Goal: Information Seeking & Learning: Learn about a topic

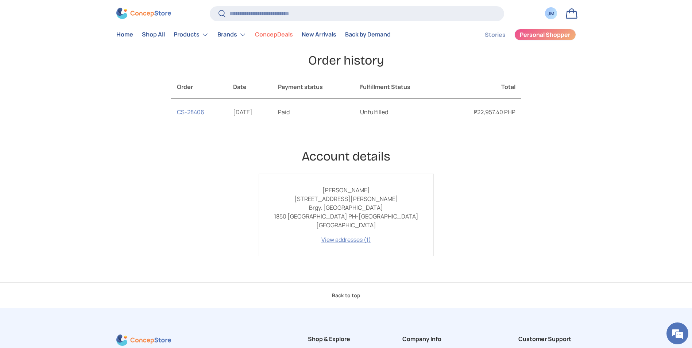
scroll to position [73, 0]
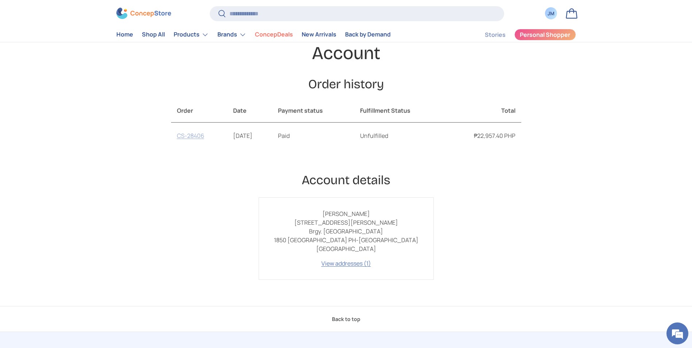
click at [190, 137] on link "CS-28406" at bounding box center [190, 136] width 27 height 8
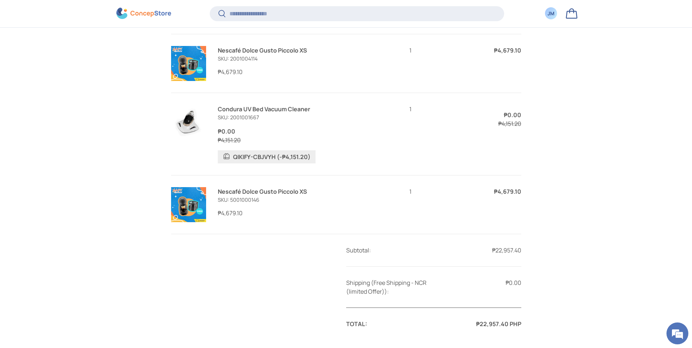
click at [222, 49] on link "Nescafé Dolce Gusto Piccolo XS" at bounding box center [262, 50] width 89 height 8
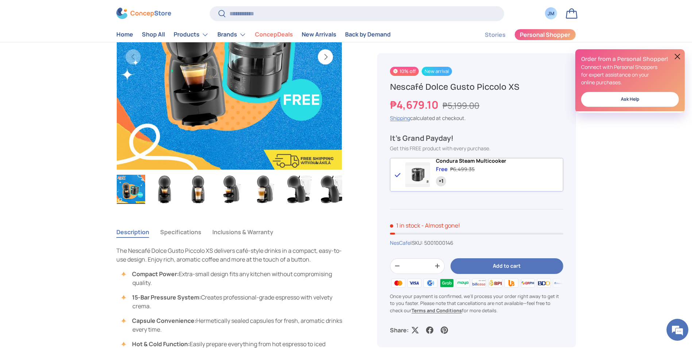
scroll to position [328, 0]
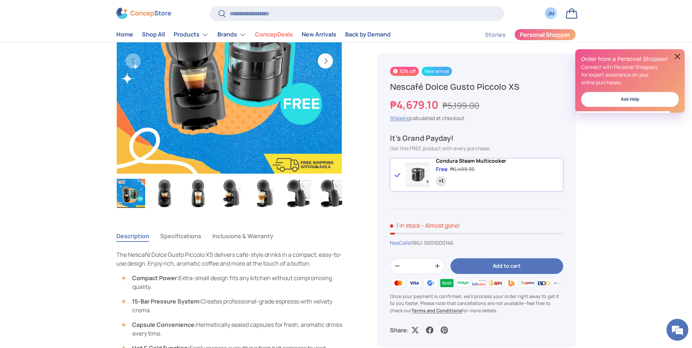
click at [453, 163] on span "Condura Steam Multicooker" at bounding box center [471, 160] width 70 height 7
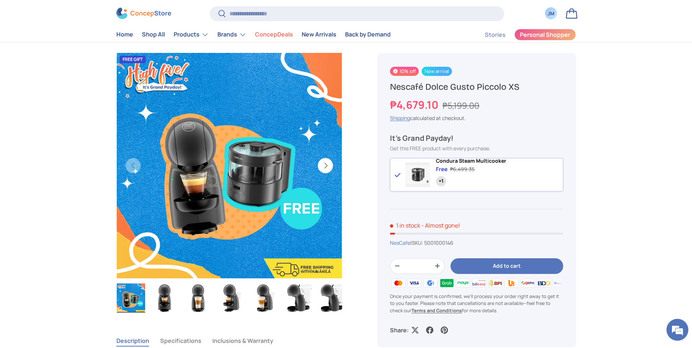
scroll to position [219, 0]
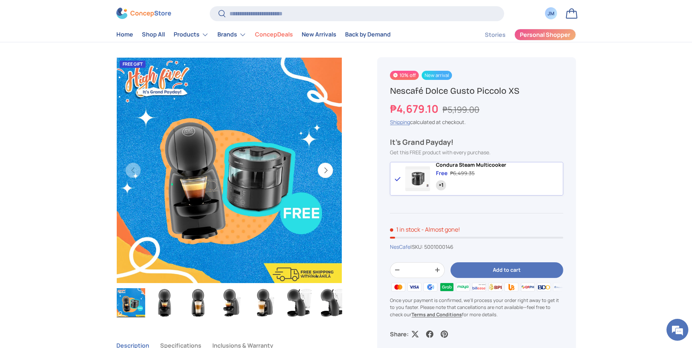
click at [327, 167] on button "Next" at bounding box center [325, 170] width 15 height 15
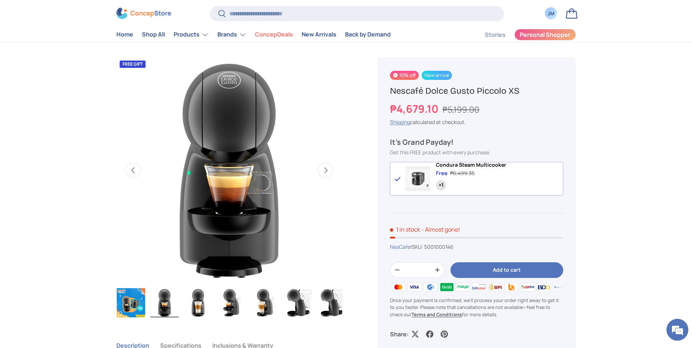
click at [327, 167] on button "Next" at bounding box center [325, 170] width 15 height 15
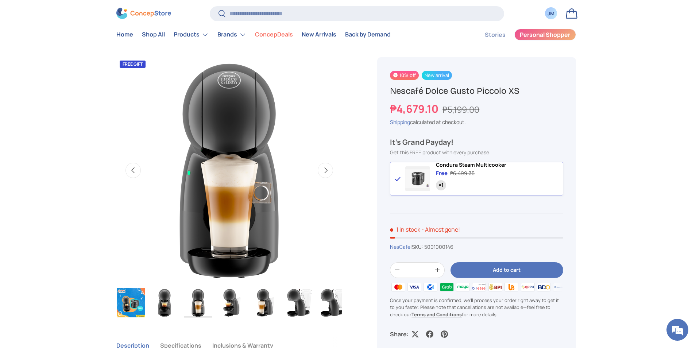
click at [327, 167] on button "Next" at bounding box center [325, 170] width 15 height 15
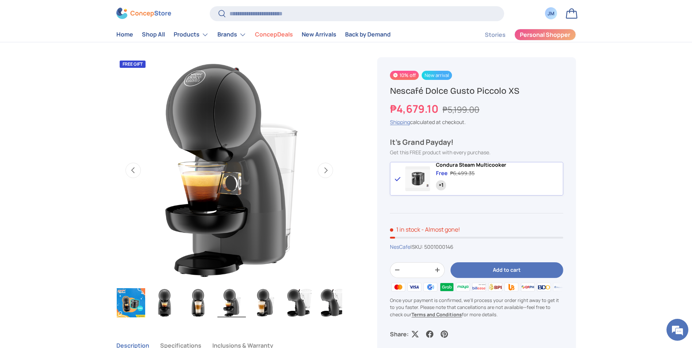
click at [327, 167] on button "Next" at bounding box center [325, 170] width 15 height 15
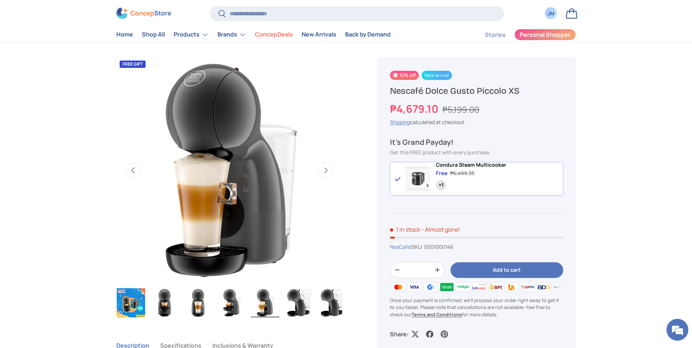
click at [327, 167] on button "Next" at bounding box center [325, 170] width 15 height 15
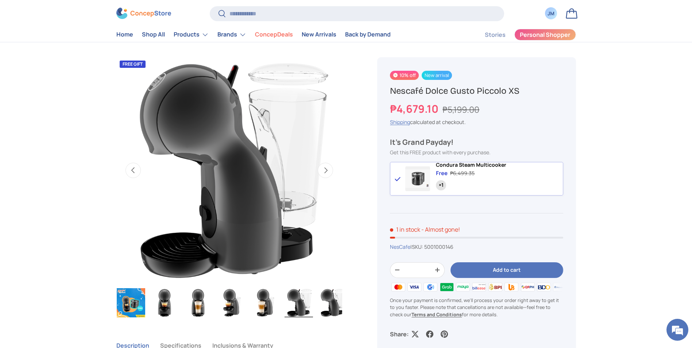
click at [327, 167] on button "Next" at bounding box center [325, 170] width 15 height 15
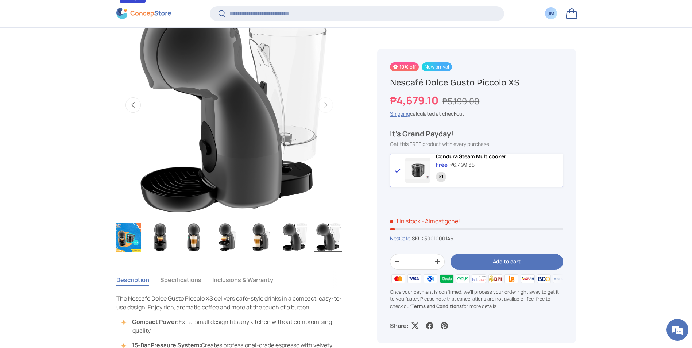
scroll to position [327, 0]
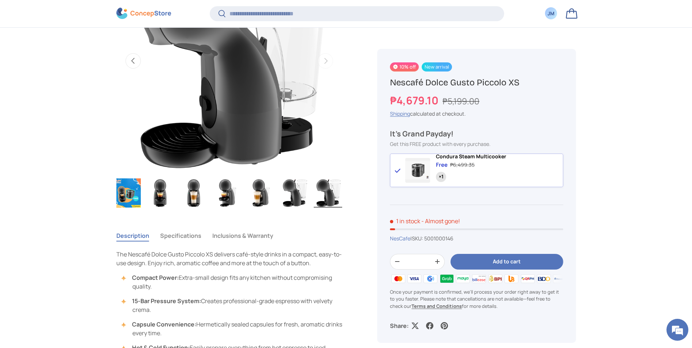
click at [193, 234] on button "Specifications" at bounding box center [180, 235] width 41 height 17
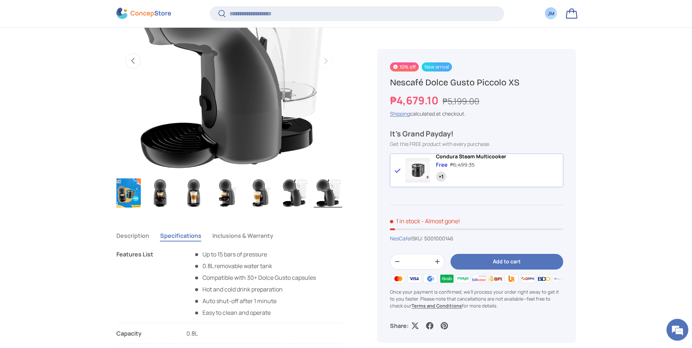
click at [232, 234] on button "Inclusions & Warranty" at bounding box center [242, 235] width 61 height 17
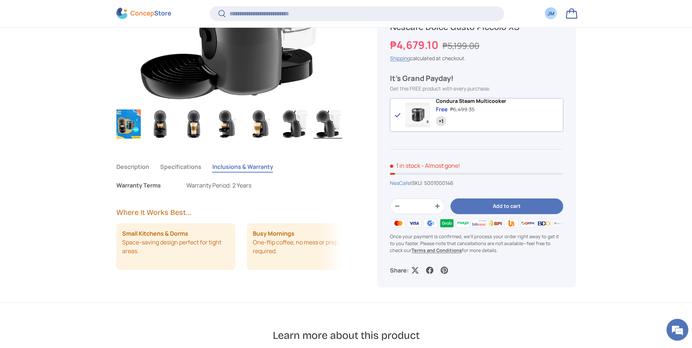
scroll to position [400, 0]
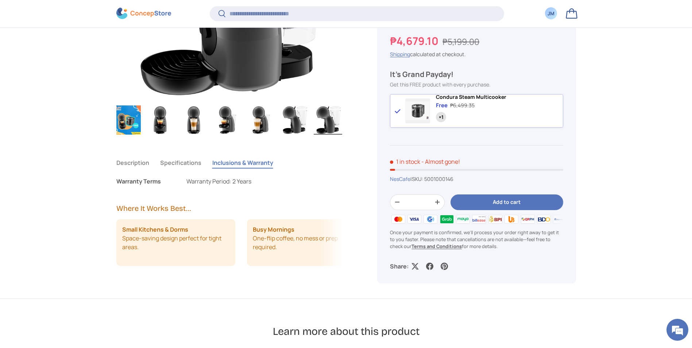
click at [186, 162] on button "Specifications" at bounding box center [180, 162] width 41 height 17
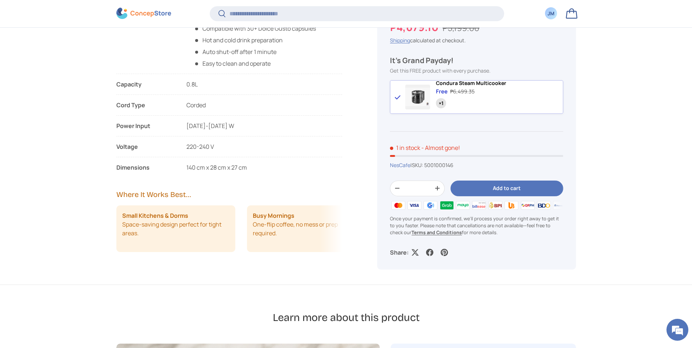
scroll to position [582, 0]
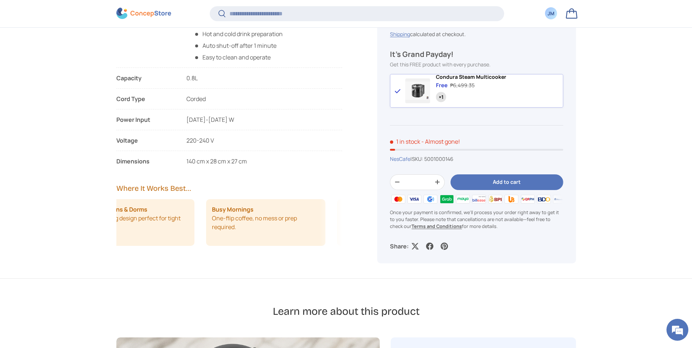
drag, startPoint x: 311, startPoint y: 225, endPoint x: 147, endPoint y: 221, distance: 163.2
click at [147, 221] on ul "Small Kitchens & Dorms Space-saving design perfect for tight areas. Busy Mornin…" at bounding box center [189, 222] width 226 height 47
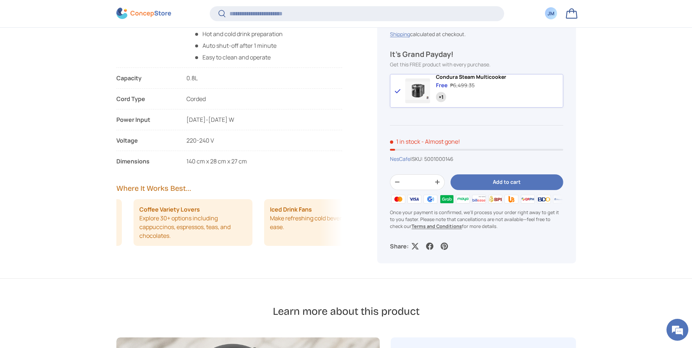
scroll to position [0, 262]
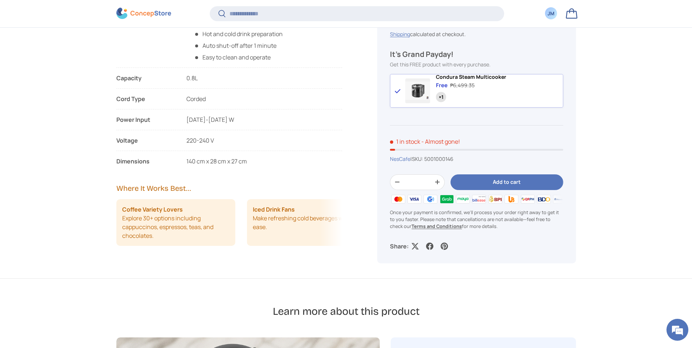
drag, startPoint x: 268, startPoint y: 231, endPoint x: 116, endPoint y: 236, distance: 152.3
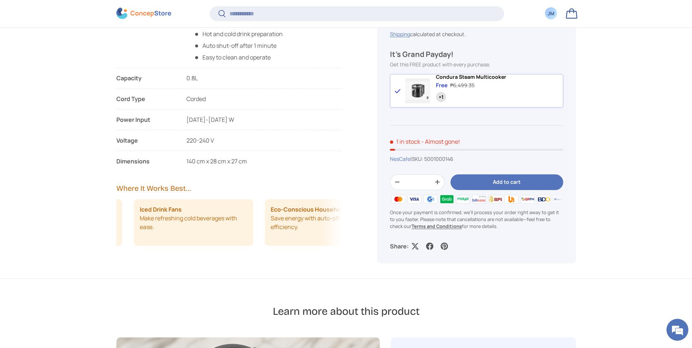
scroll to position [0, 416]
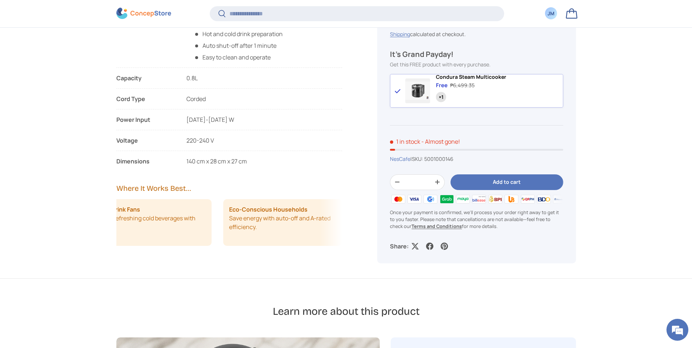
drag, startPoint x: 261, startPoint y: 228, endPoint x: 104, endPoint y: 226, distance: 156.9
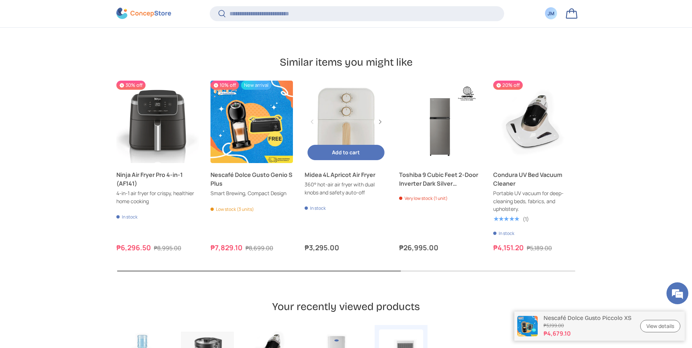
scroll to position [1823, 0]
click at [0, 0] on button "Next" at bounding box center [0, 0] width 0 height 0
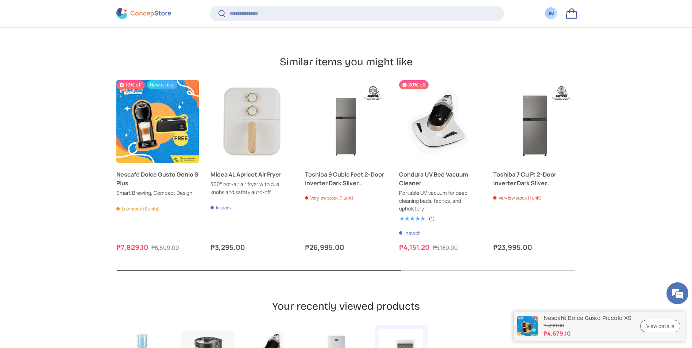
click at [0, 0] on button "Next" at bounding box center [0, 0] width 0 height 0
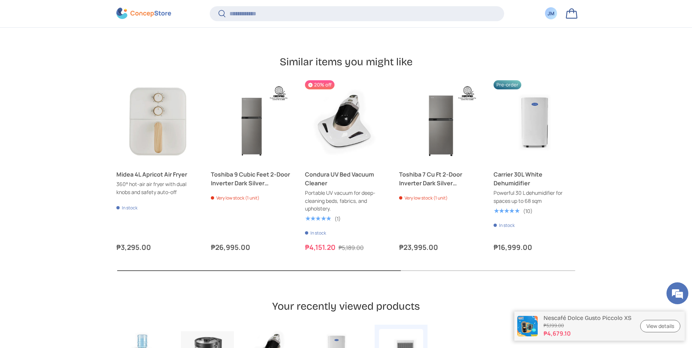
click at [0, 0] on button "Next" at bounding box center [0, 0] width 0 height 0
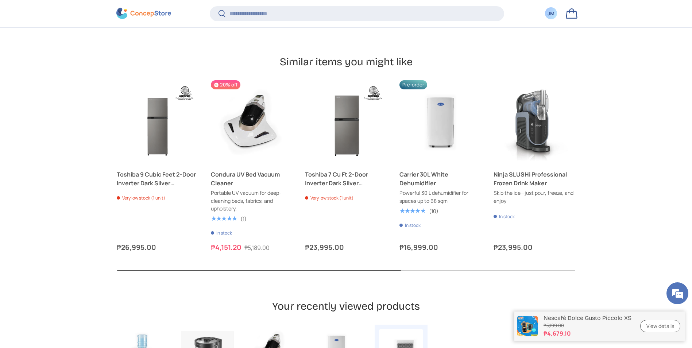
click at [0, 0] on button "Next" at bounding box center [0, 0] width 0 height 0
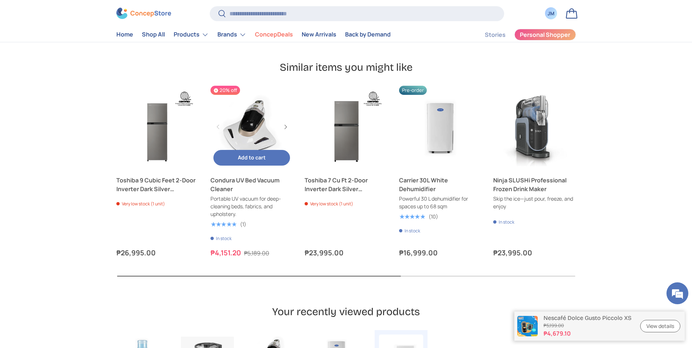
scroll to position [1789, 0]
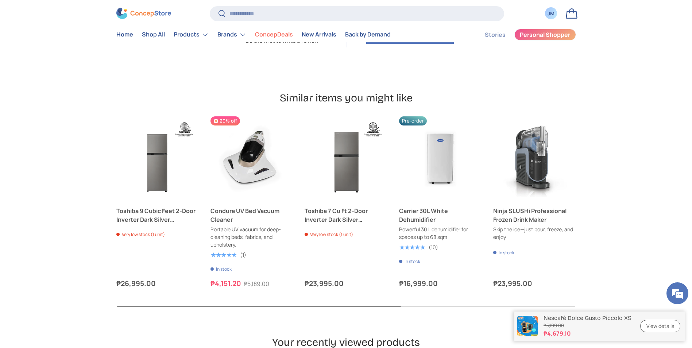
click at [0, 0] on button "Previous" at bounding box center [0, 0] width 0 height 0
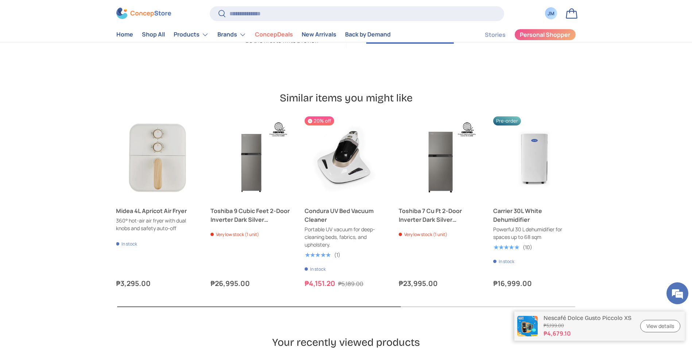
click at [0, 0] on button "Previous" at bounding box center [0, 0] width 0 height 0
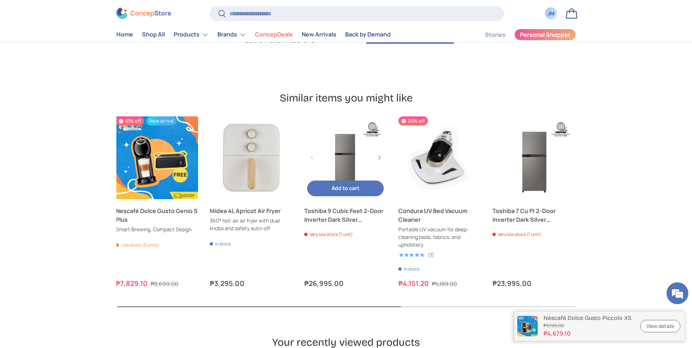
scroll to position [0, 95]
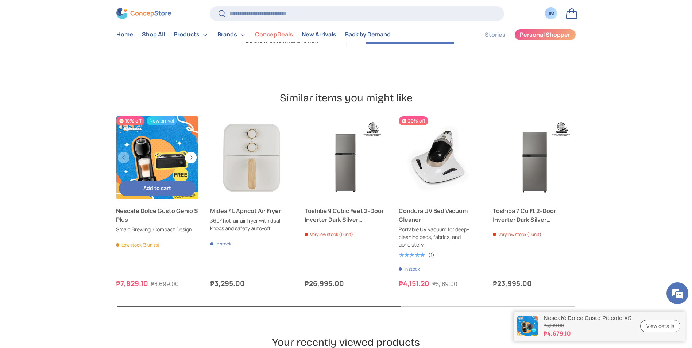
click at [172, 139] on link "Nescafé Dolce Gusto Genio S Plus" at bounding box center [157, 157] width 82 height 82
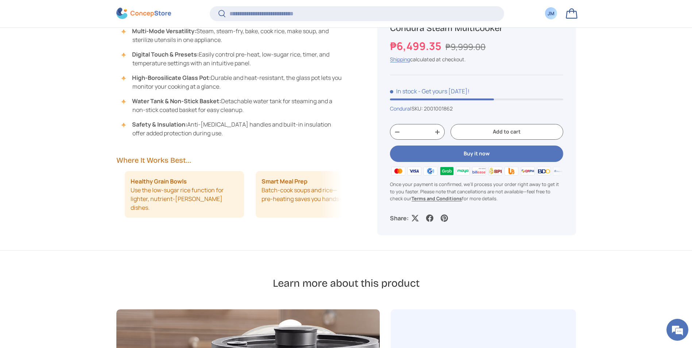
scroll to position [0, 131]
drag, startPoint x: 309, startPoint y: 205, endPoint x: 216, endPoint y: 199, distance: 93.7
click at [216, 199] on li "Healthy Grain Bowls Use the low‑sugar rice function for lighter, nutrient‑rich …" at bounding box center [175, 194] width 119 height 47
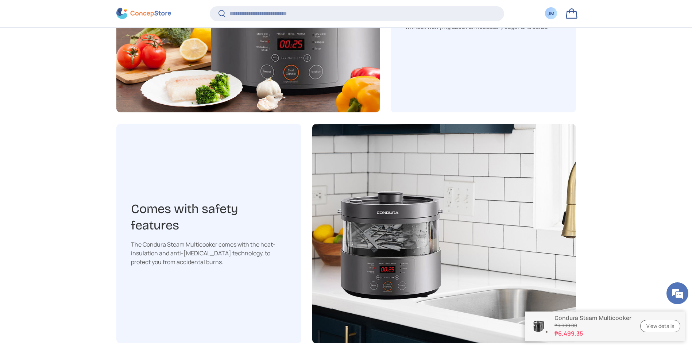
scroll to position [1057, 0]
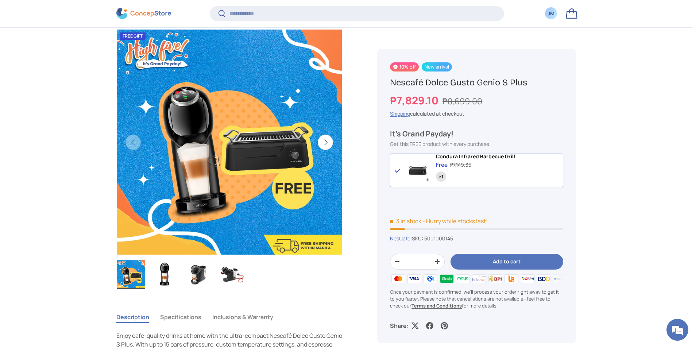
scroll to position [254, 0]
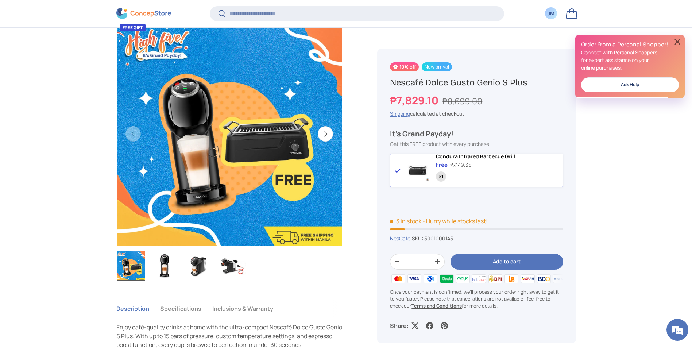
click at [241, 266] on img "Gallery Viewer" at bounding box center [232, 265] width 28 height 29
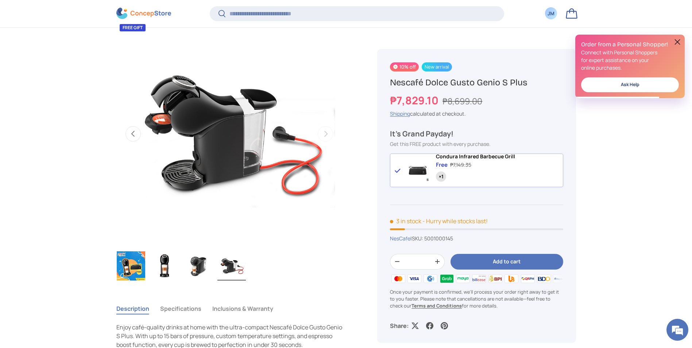
click at [200, 268] on img "Gallery Viewer" at bounding box center [198, 265] width 28 height 29
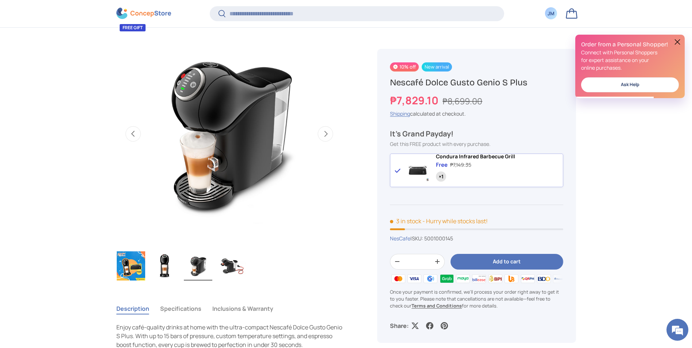
click at [168, 271] on img "Gallery Viewer" at bounding box center [164, 265] width 28 height 29
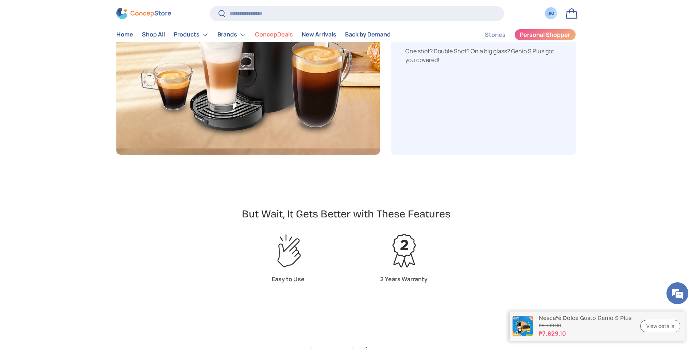
scroll to position [1423, 0]
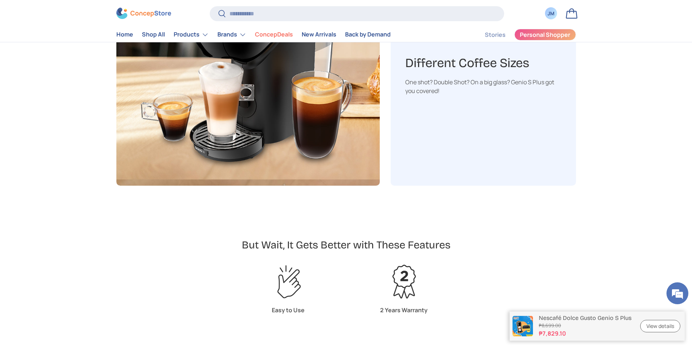
click at [131, 8] on img at bounding box center [143, 13] width 55 height 11
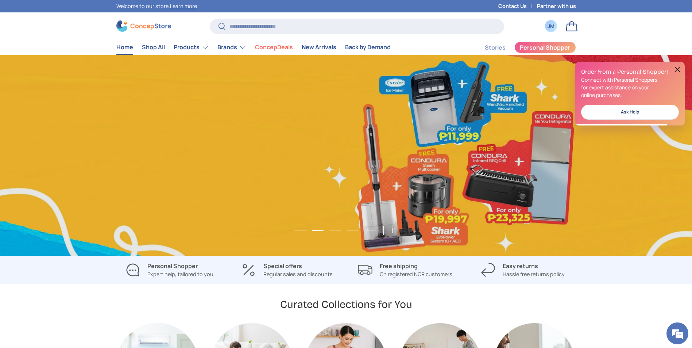
scroll to position [0, 692]
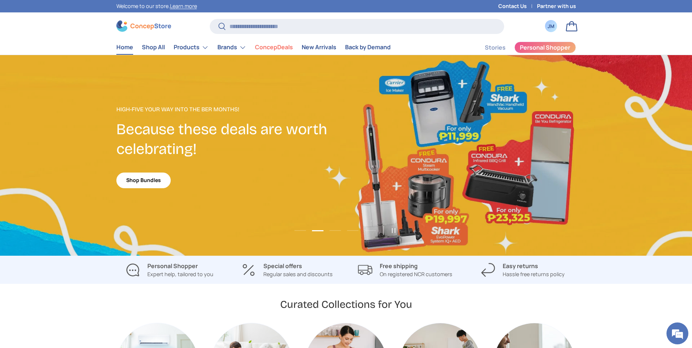
click at [482, 105] on link "2 of 5" at bounding box center [346, 155] width 692 height 201
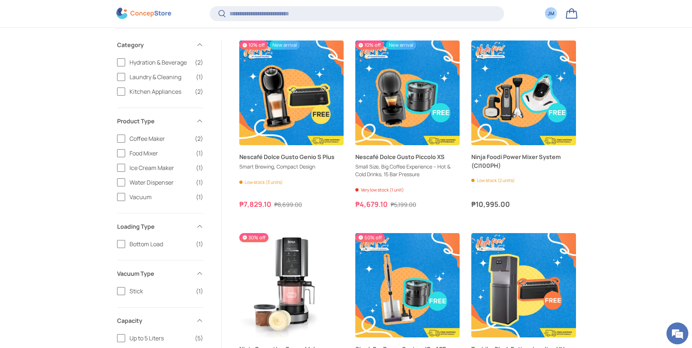
scroll to position [254, 0]
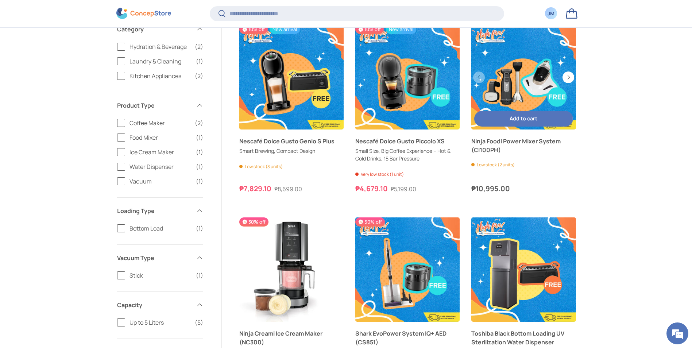
click at [511, 145] on link "Ninja Foodi Power Mixer System (CI100PH)" at bounding box center [524, 146] width 104 height 18
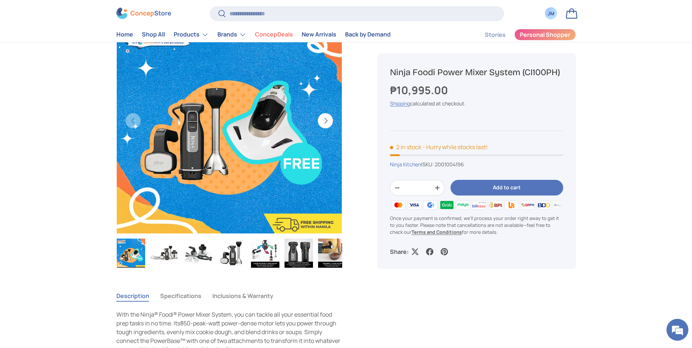
scroll to position [146, 0]
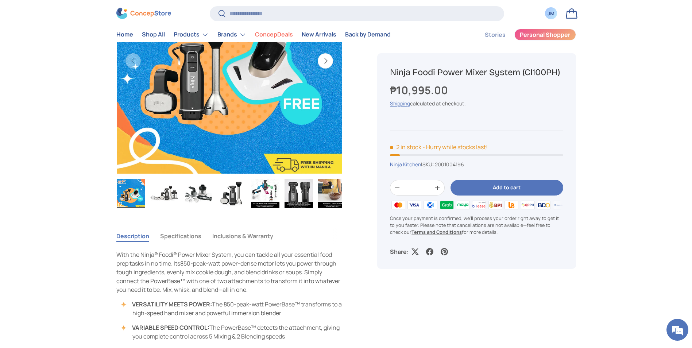
click at [174, 192] on img "Gallery Viewer" at bounding box center [164, 193] width 28 height 29
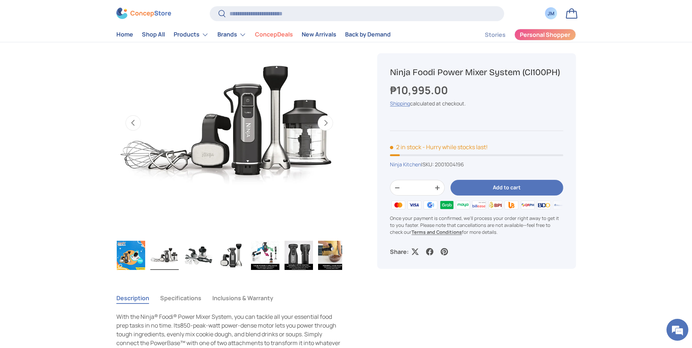
scroll to position [73, 0]
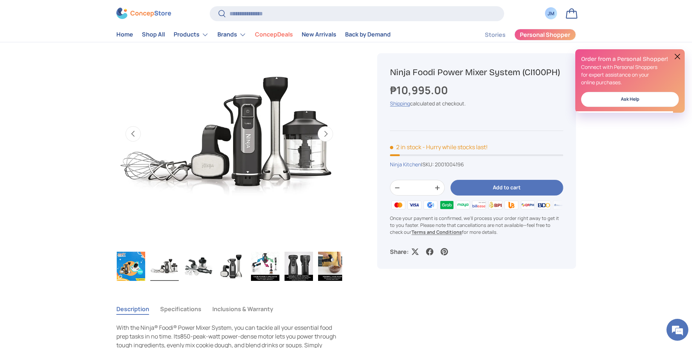
drag, startPoint x: 199, startPoint y: 271, endPoint x: 206, endPoint y: 271, distance: 7.3
click at [199, 271] on img "Gallery Viewer" at bounding box center [198, 266] width 28 height 29
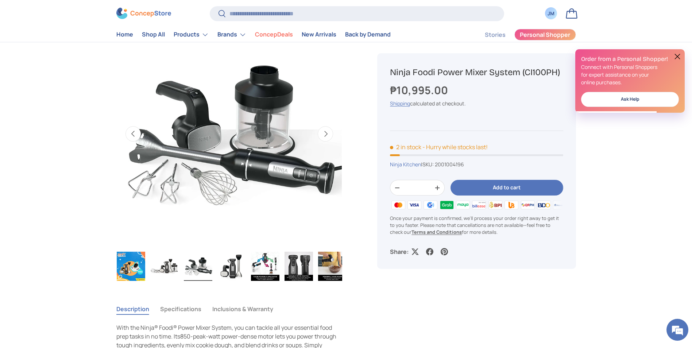
click at [241, 268] on img "Gallery Viewer" at bounding box center [232, 266] width 28 height 29
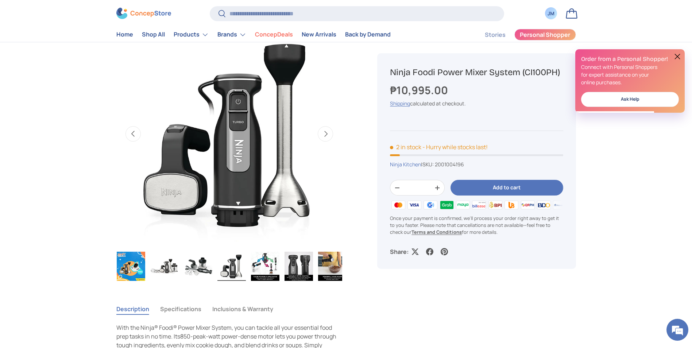
scroll to position [0, 0]
click at [275, 263] on img "Gallery Viewer" at bounding box center [265, 266] width 28 height 29
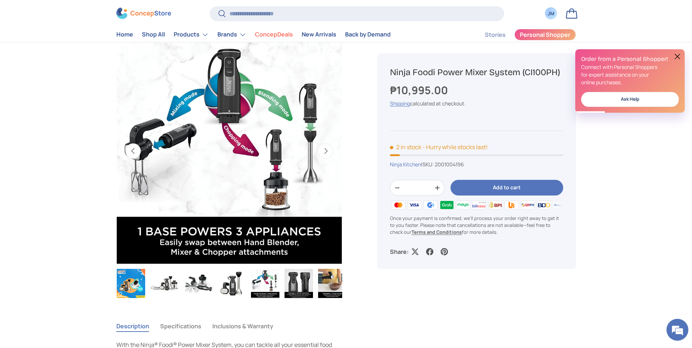
scroll to position [109, 0]
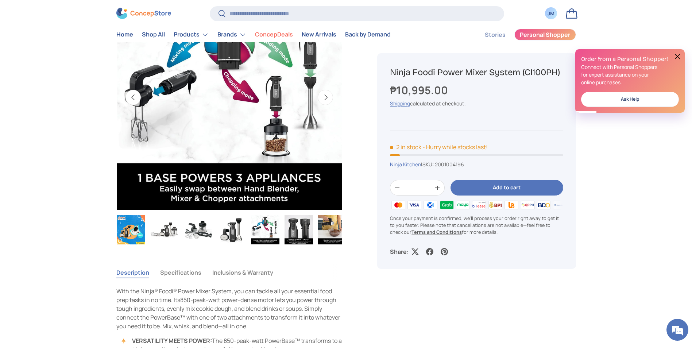
click at [266, 227] on img "Gallery Viewer" at bounding box center [265, 229] width 28 height 29
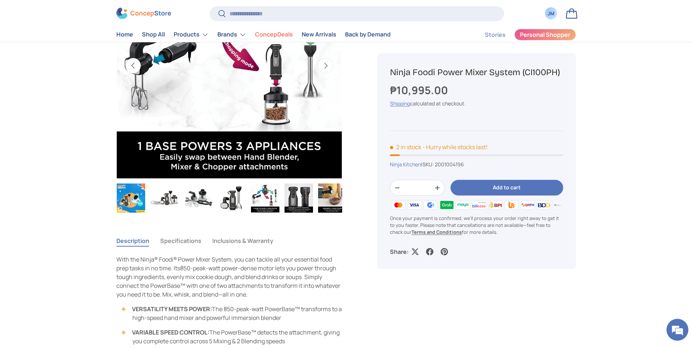
scroll to position [146, 0]
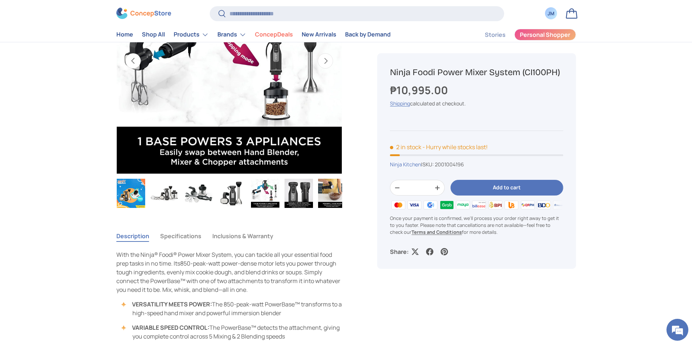
click at [331, 192] on img "Gallery Viewer" at bounding box center [332, 193] width 28 height 29
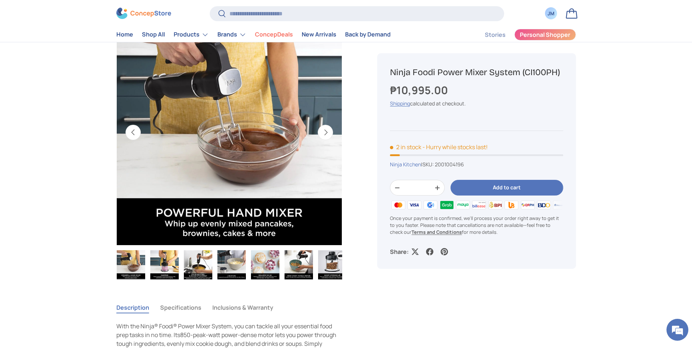
scroll to position [73, 0]
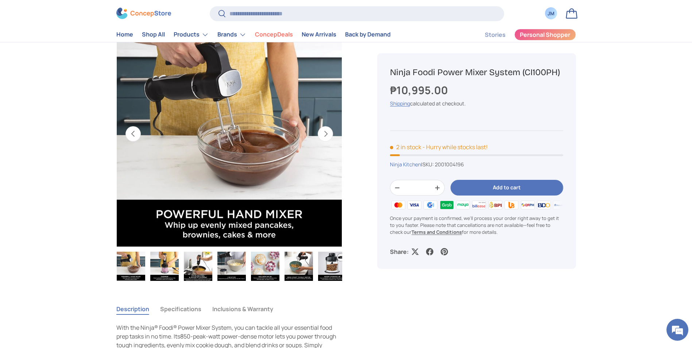
click at [299, 262] on img "Gallery Viewer" at bounding box center [299, 266] width 28 height 29
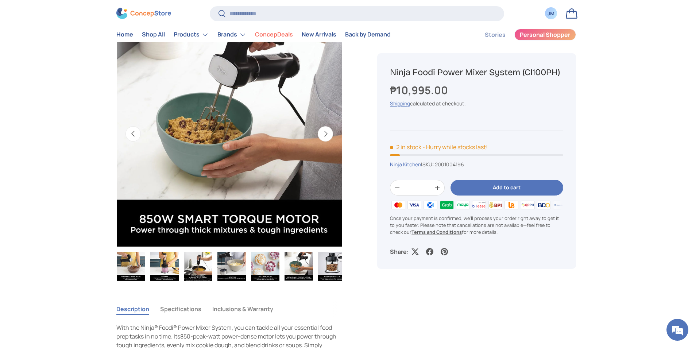
click at [263, 255] on img "Gallery Viewer" at bounding box center [265, 266] width 28 height 29
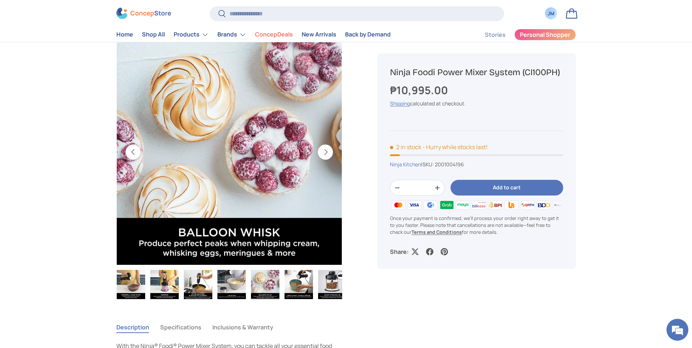
scroll to position [36, 0]
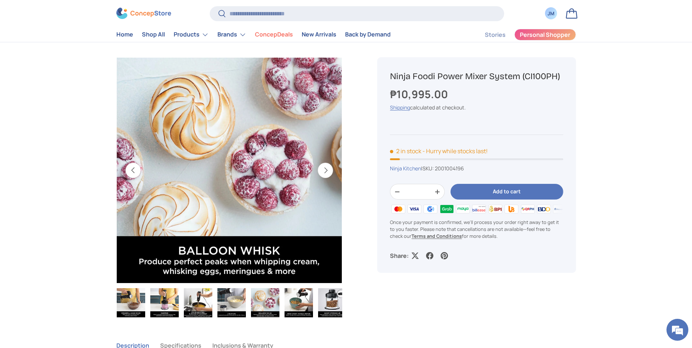
click at [226, 294] on img "Gallery Viewer" at bounding box center [232, 302] width 28 height 29
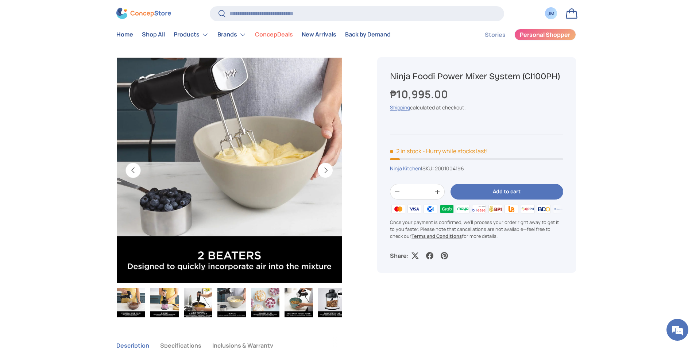
click at [188, 293] on img "Gallery Viewer" at bounding box center [198, 302] width 28 height 29
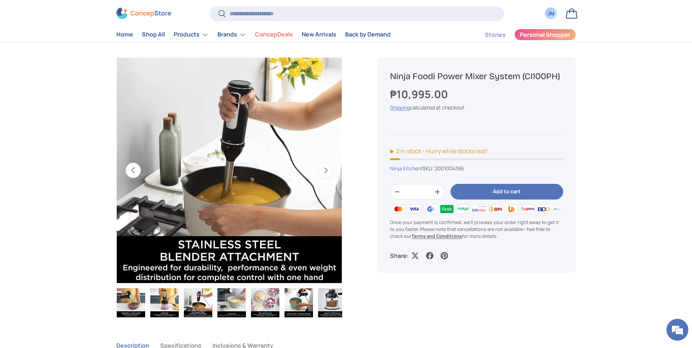
click at [328, 297] on img "Gallery Viewer" at bounding box center [332, 302] width 28 height 29
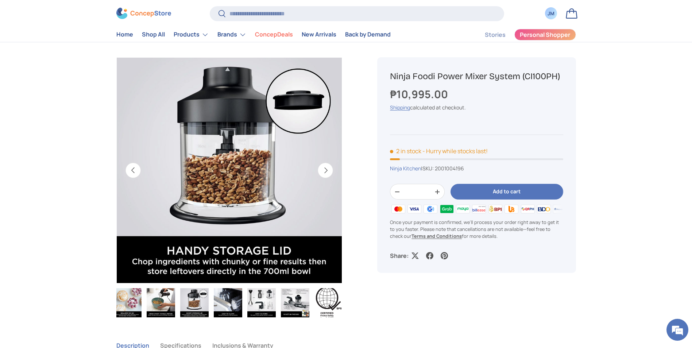
scroll to position [0, 340]
click at [228, 300] on img "Gallery Viewer" at bounding box center [227, 302] width 28 height 29
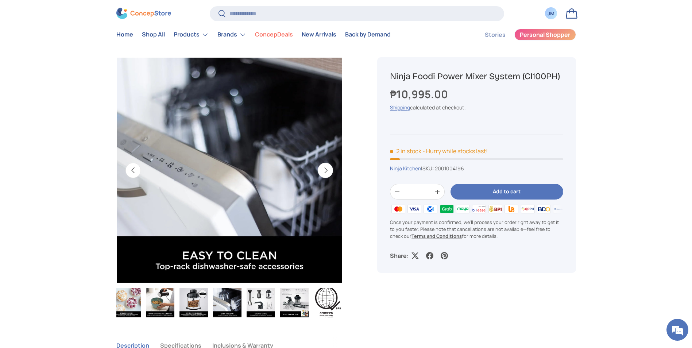
click at [260, 294] on img "Gallery Viewer" at bounding box center [261, 302] width 28 height 29
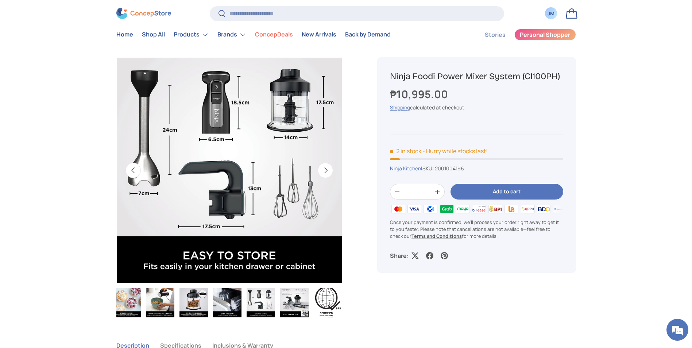
click at [284, 293] on img "Gallery Viewer" at bounding box center [294, 302] width 28 height 29
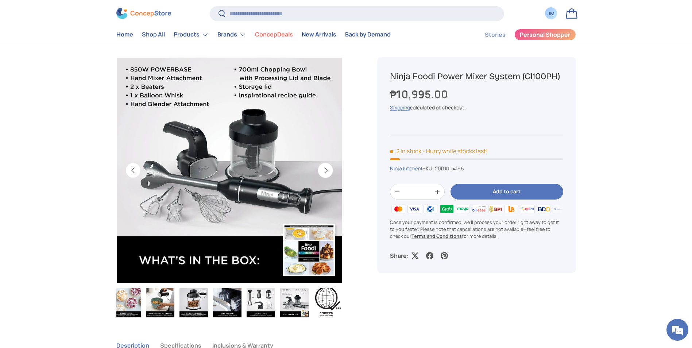
click at [128, 296] on img "Gallery Viewer" at bounding box center [126, 302] width 28 height 29
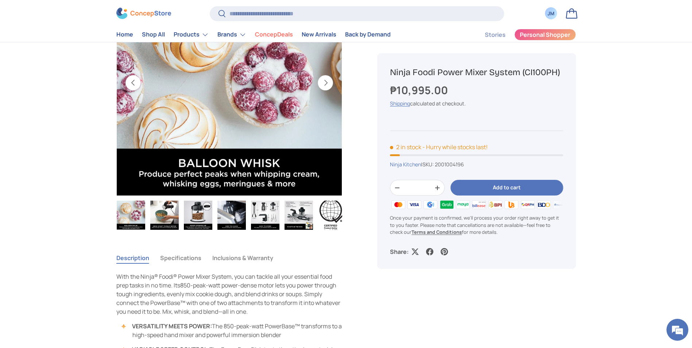
scroll to position [0, 0]
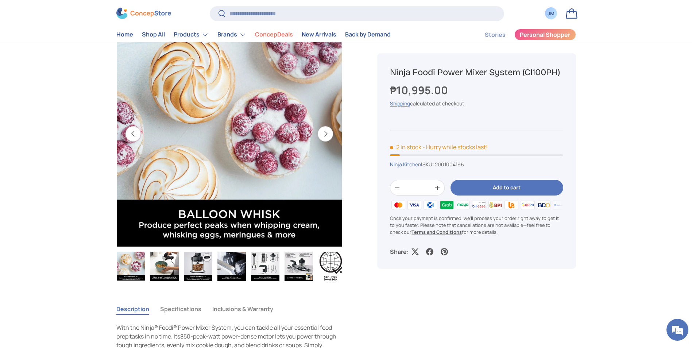
click at [330, 141] on button "Next" at bounding box center [325, 133] width 15 height 15
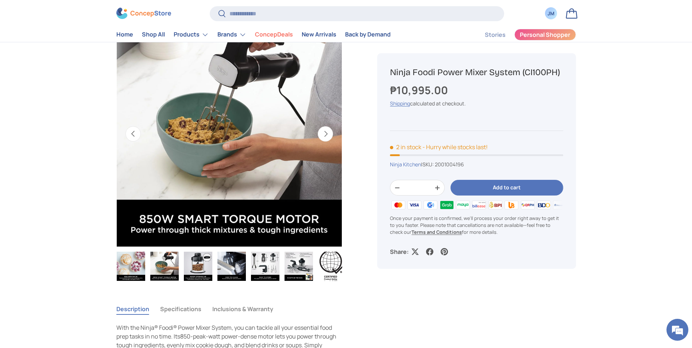
click at [330, 141] on button "Next" at bounding box center [325, 133] width 15 height 15
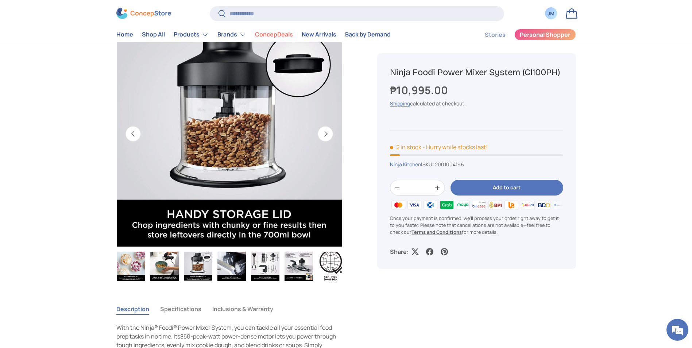
click at [330, 141] on button "Next" at bounding box center [325, 133] width 15 height 15
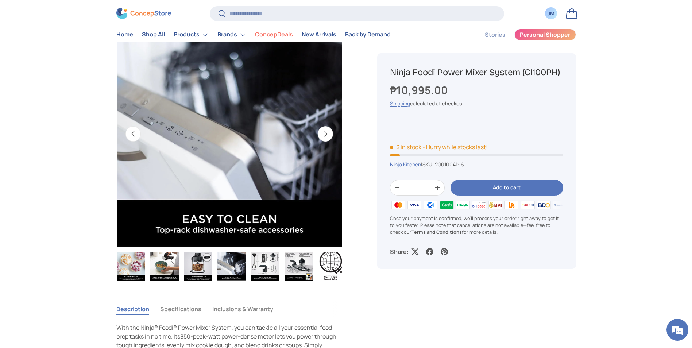
click at [330, 141] on button "Next" at bounding box center [325, 133] width 15 height 15
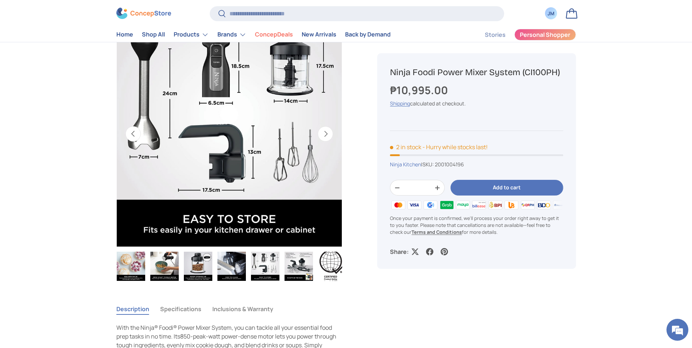
click at [328, 140] on button "Next" at bounding box center [325, 133] width 15 height 15
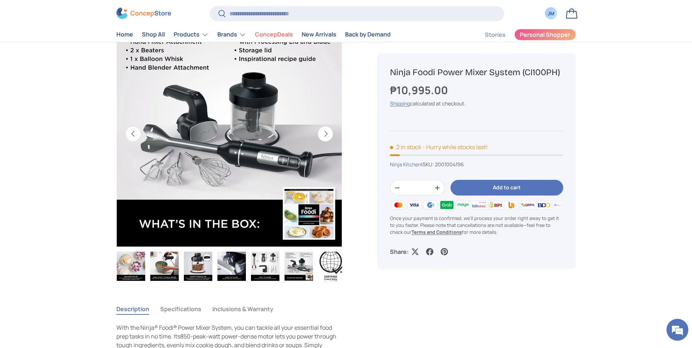
click at [328, 140] on button "Next" at bounding box center [325, 133] width 15 height 15
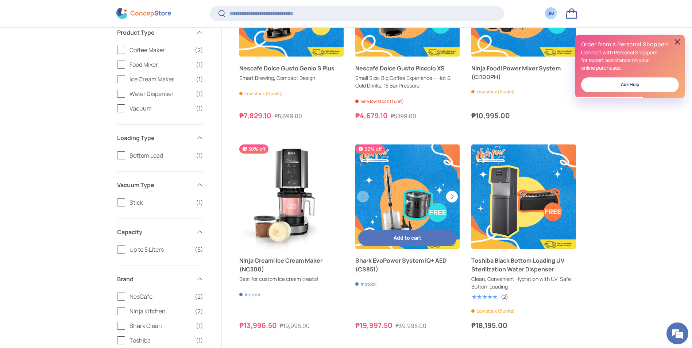
click at [393, 265] on link "Shark EvoPower System IQ+ AED (CS851)" at bounding box center [407, 265] width 104 height 18
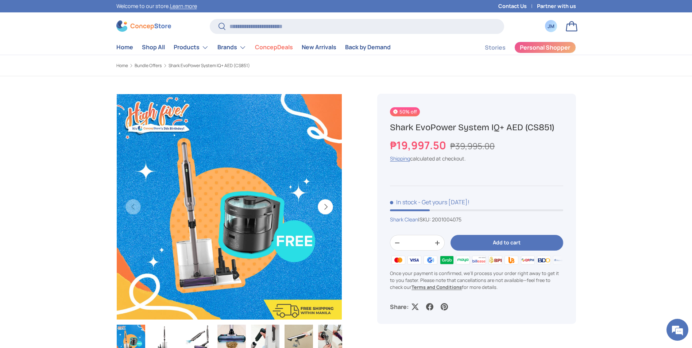
click at [328, 208] on button "Next" at bounding box center [325, 206] width 15 height 15
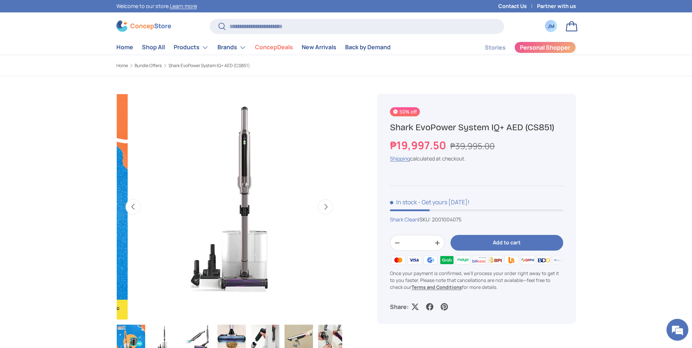
scroll to position [0, 230]
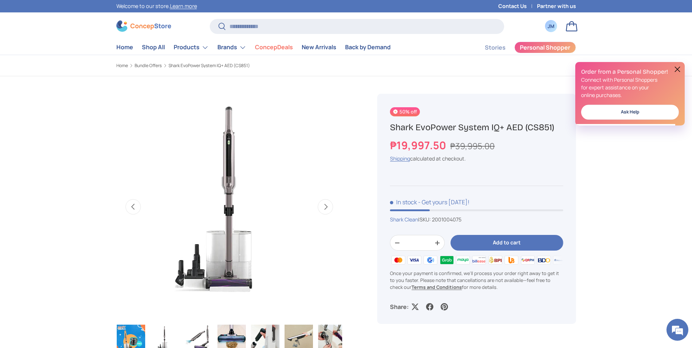
click at [322, 206] on button "Next" at bounding box center [325, 206] width 15 height 15
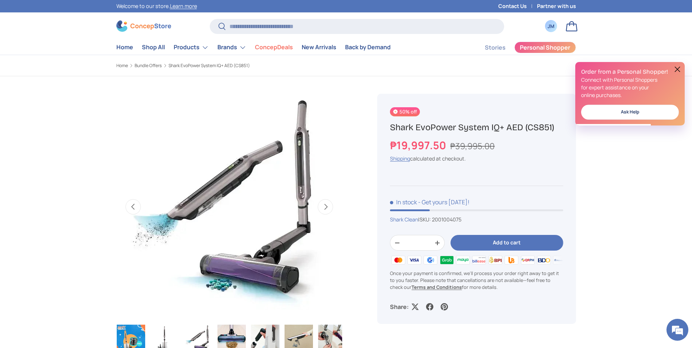
scroll to position [0, 0]
click at [322, 203] on button "Next" at bounding box center [325, 206] width 15 height 15
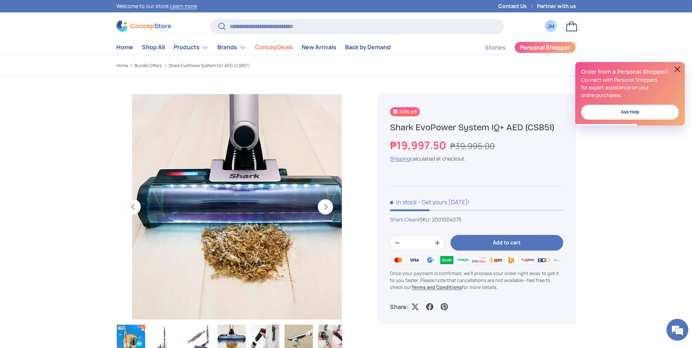
scroll to position [0, 689]
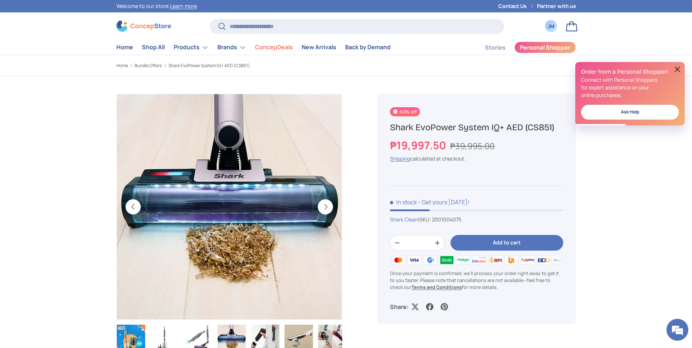
click at [322, 203] on button "Next" at bounding box center [325, 206] width 15 height 15
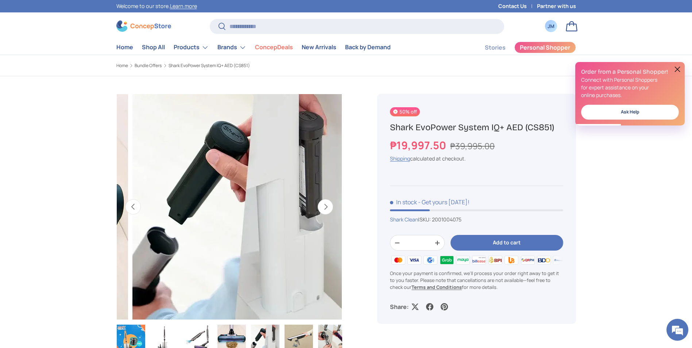
scroll to position [0, 919]
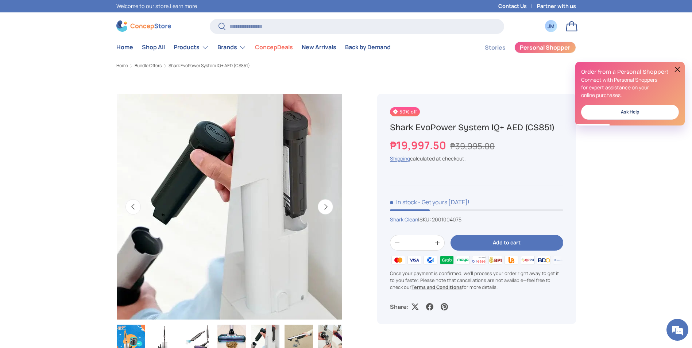
click at [322, 203] on button "Next" at bounding box center [325, 206] width 15 height 15
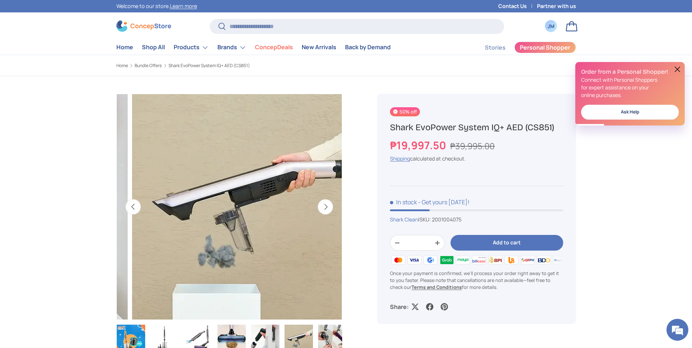
scroll to position [0, 1149]
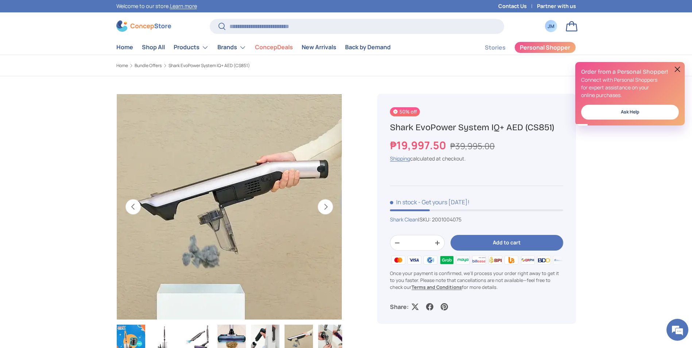
click at [322, 203] on button "Next" at bounding box center [325, 206] width 15 height 15
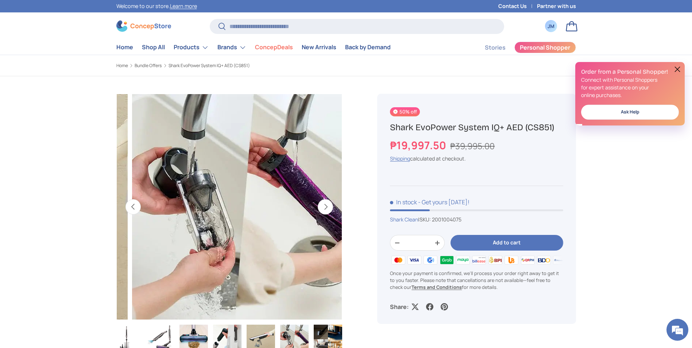
scroll to position [0, 1379]
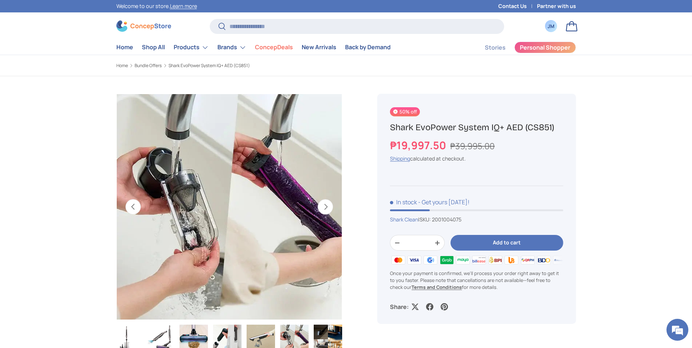
click at [322, 203] on button "Next" at bounding box center [325, 206] width 15 height 15
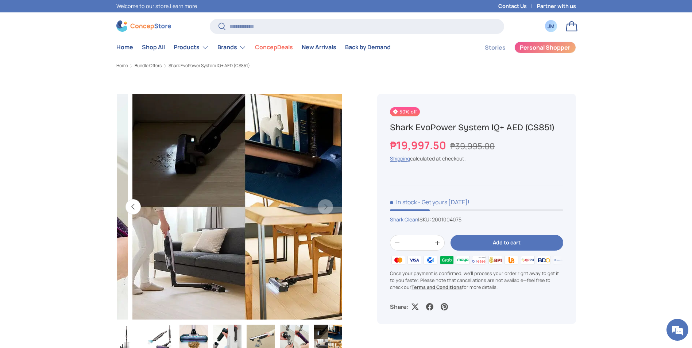
scroll to position [0, 1609]
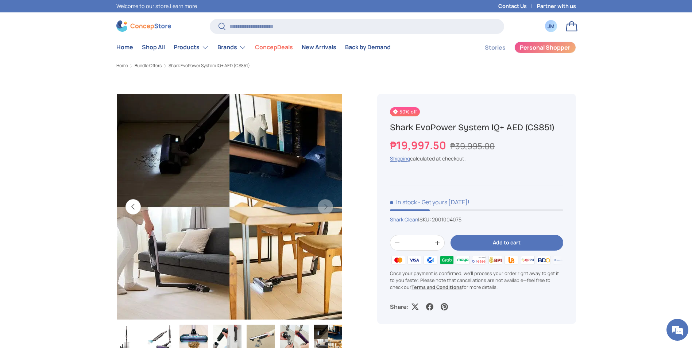
drag, startPoint x: 393, startPoint y: 128, endPoint x: 565, endPoint y: 124, distance: 171.9
click at [565, 124] on div "50% off Shark EvoPower System IQ+ AED (CS851) ₱19,997.50 ₱39,995.00 Unit price …" at bounding box center [476, 209] width 199 height 230
click at [388, 131] on div "50% off Shark EvoPower System IQ+ AED (CS851) ₱19,997.50 ₱39,995.00 Unit price …" at bounding box center [476, 209] width 199 height 230
drag, startPoint x: 392, startPoint y: 129, endPoint x: 554, endPoint y: 124, distance: 162.9
click at [554, 124] on h1 "Shark EvoPower System IQ+ AED (CS851)" at bounding box center [476, 127] width 173 height 11
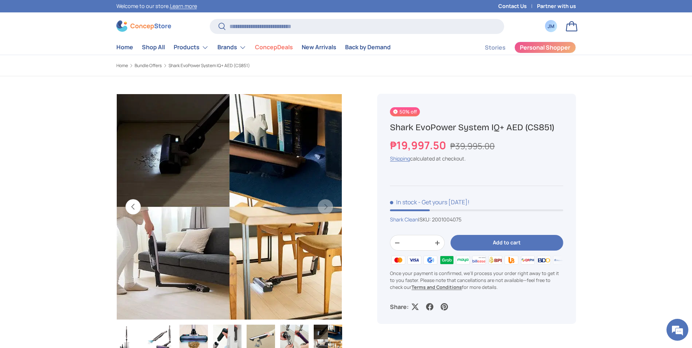
copy h1 "Shark EvoPower System IQ+ AED (CS851)"
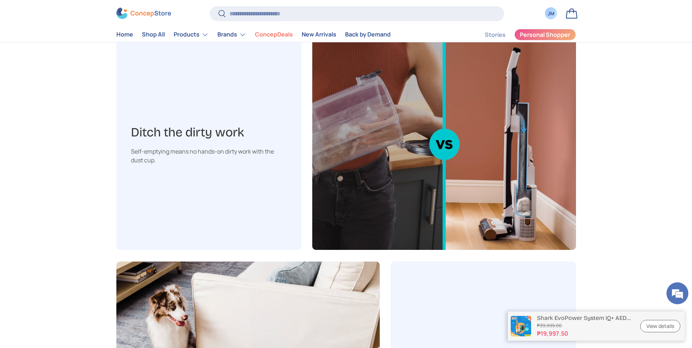
scroll to position [803, 0]
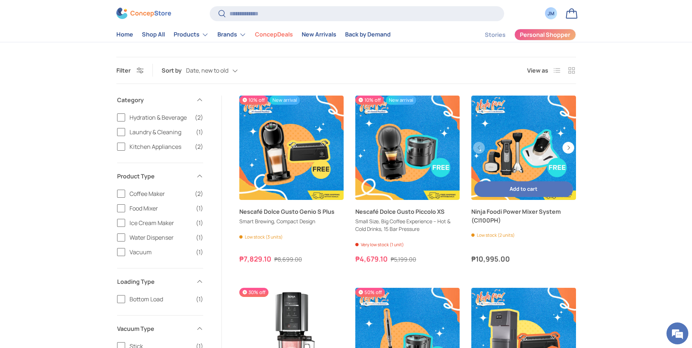
scroll to position [183, 0]
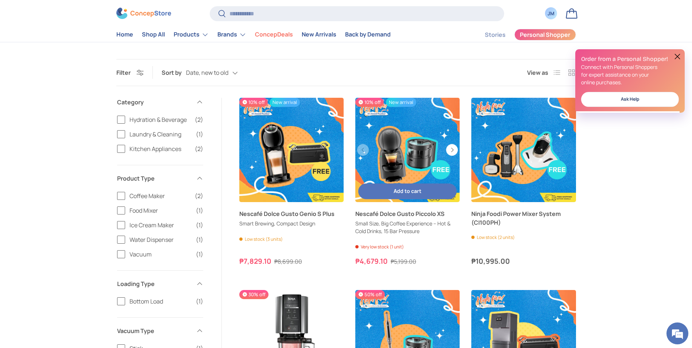
click at [416, 105] on div "10% off New arrival" at bounding box center [386, 103] width 63 height 10
click at [383, 144] on link "Nescafé Dolce Gusto Piccolo XS" at bounding box center [407, 150] width 104 height 104
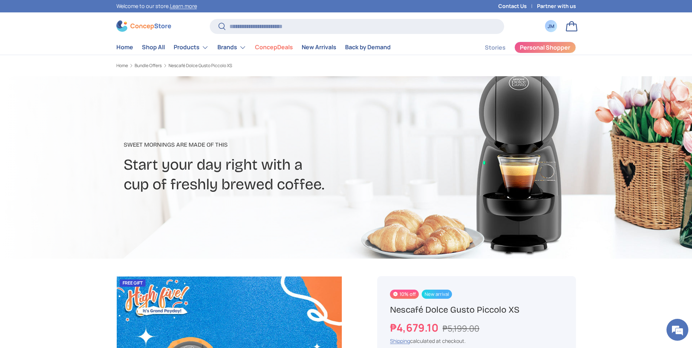
click at [551, 25] on div "JM" at bounding box center [551, 26] width 8 height 8
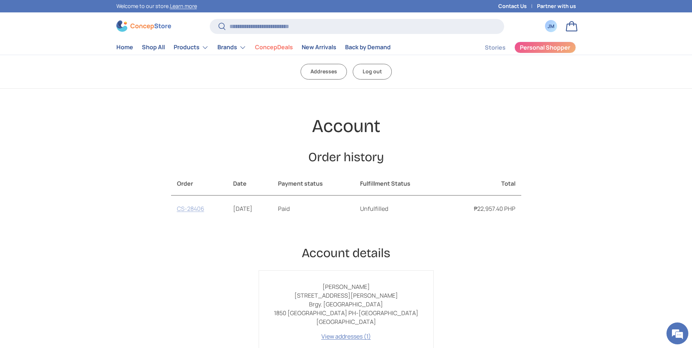
click at [187, 212] on link "CS-28406" at bounding box center [190, 209] width 27 height 8
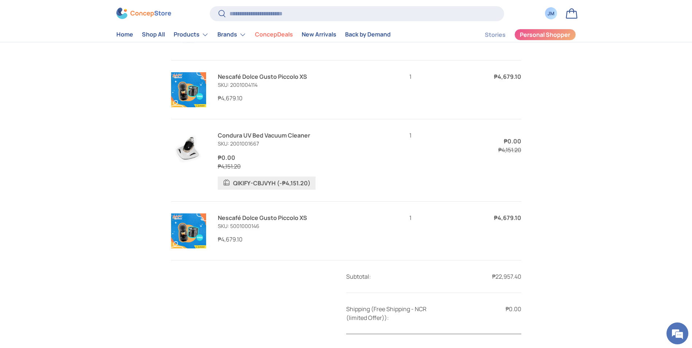
scroll to position [328, 0]
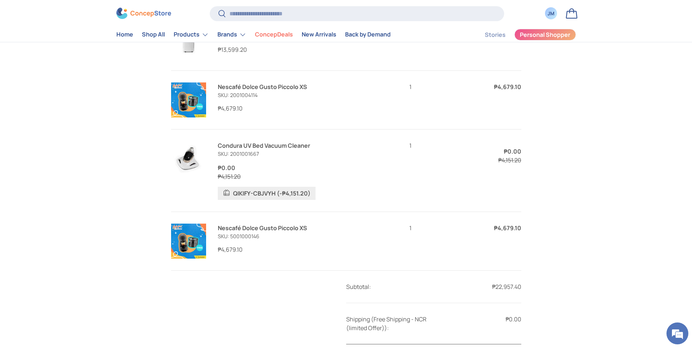
click at [184, 231] on img at bounding box center [188, 241] width 35 height 35
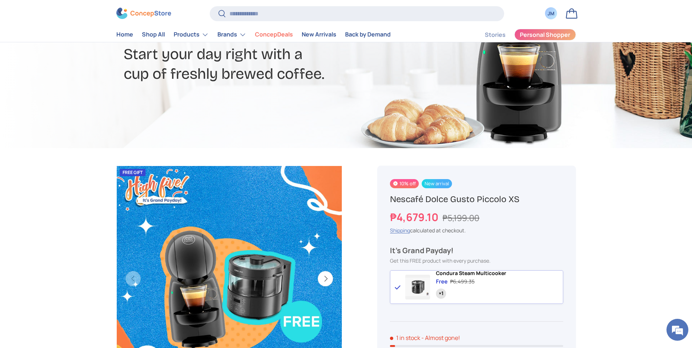
scroll to position [109, 0]
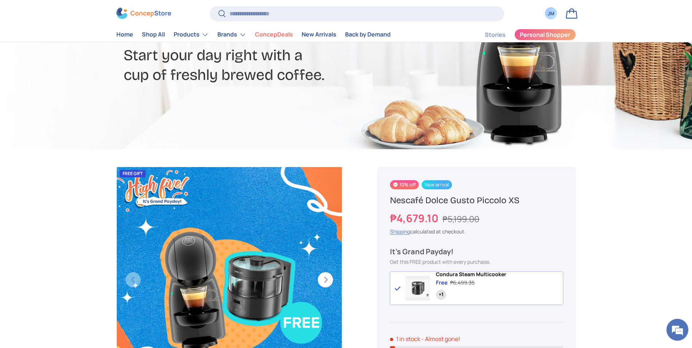
click at [575, 6] on link "Bag" at bounding box center [572, 13] width 16 height 16
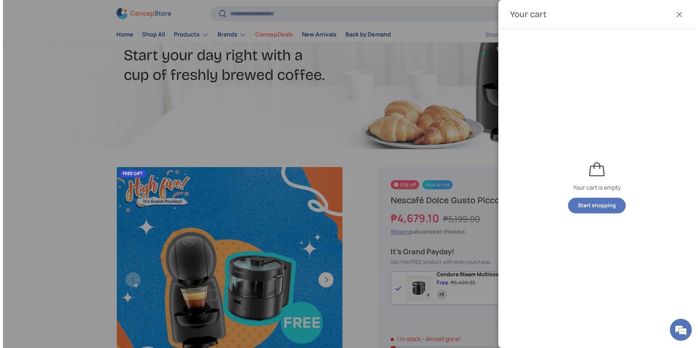
scroll to position [0, 0]
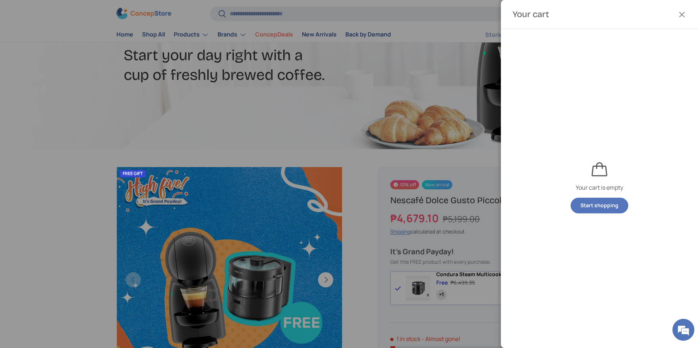
click at [681, 12] on button "Close" at bounding box center [682, 15] width 16 height 16
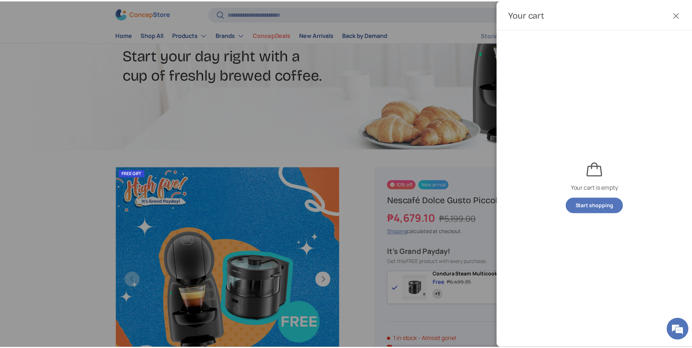
scroll to position [109, 0]
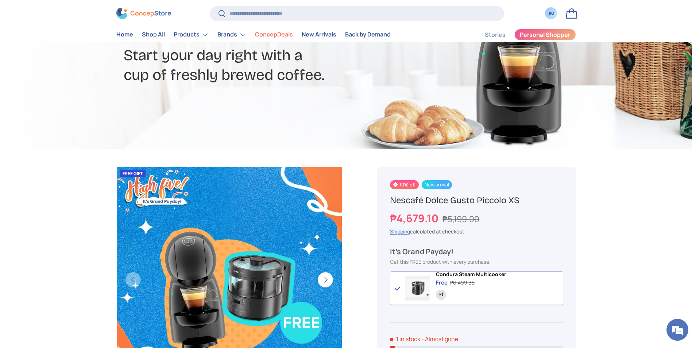
click at [141, 11] on img at bounding box center [143, 13] width 55 height 11
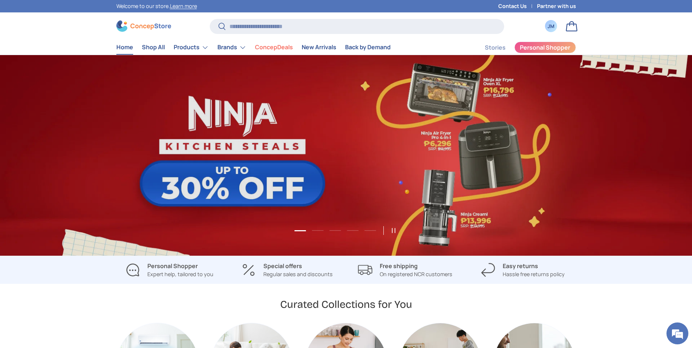
scroll to position [0, 692]
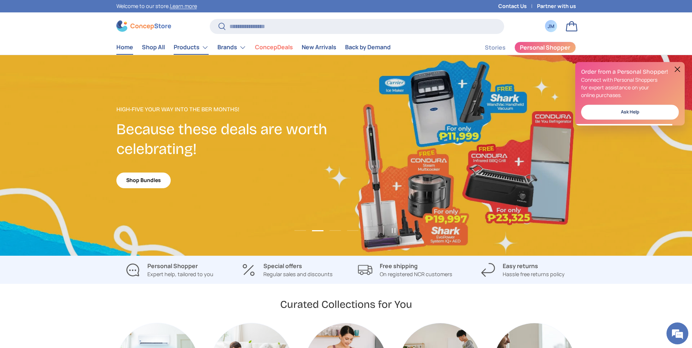
click at [186, 47] on link "Products" at bounding box center [191, 47] width 35 height 15
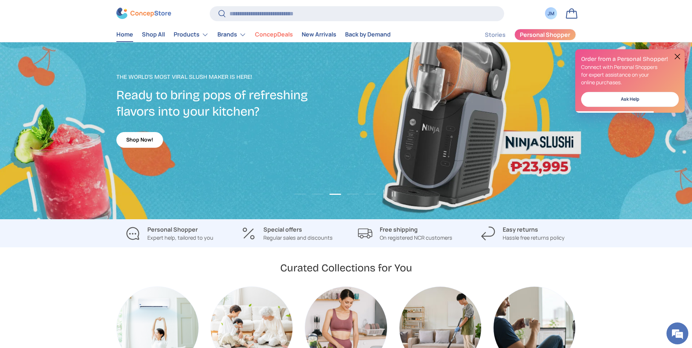
scroll to position [0, 0]
click at [269, 36] on link "ConcepDeals" at bounding box center [274, 35] width 38 height 14
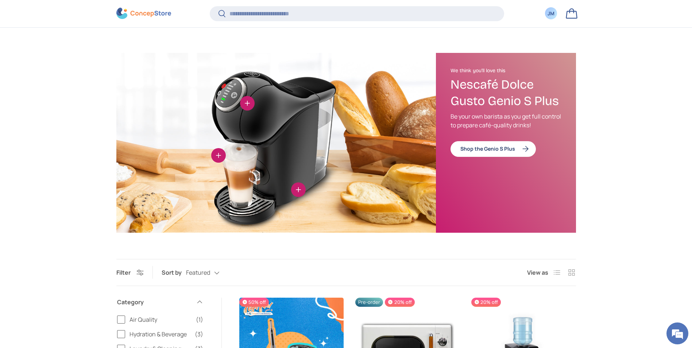
scroll to position [254, 0]
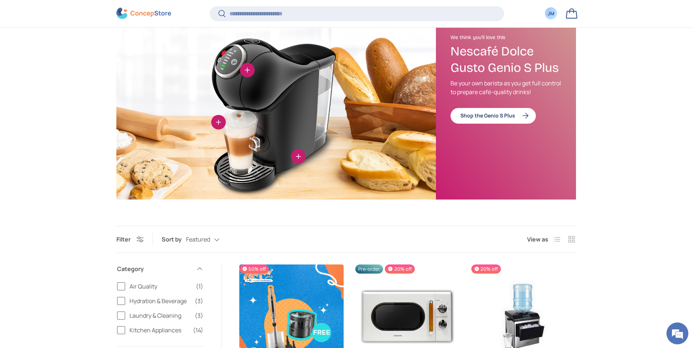
click at [246, 69] on button "View details" at bounding box center [247, 70] width 15 height 15
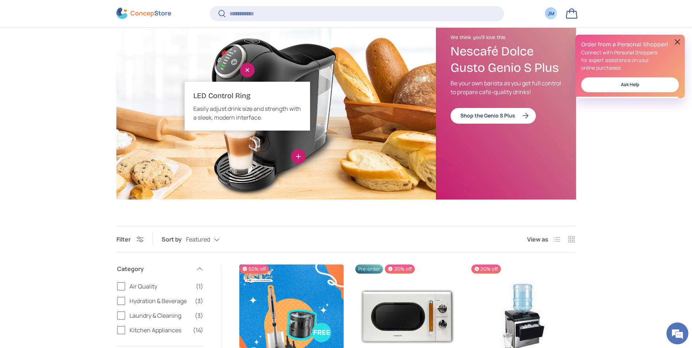
click at [240, 157] on img at bounding box center [276, 110] width 320 height 180
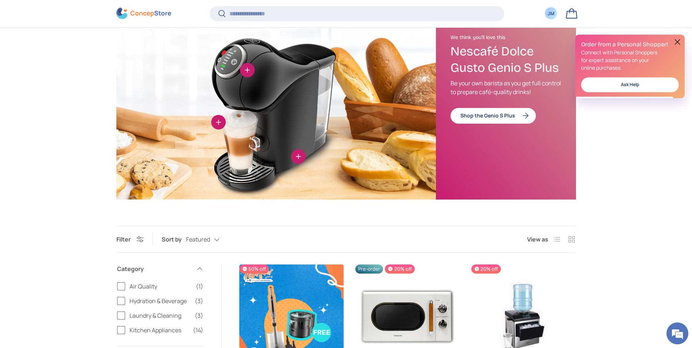
click at [218, 115] on button "View details" at bounding box center [218, 122] width 15 height 15
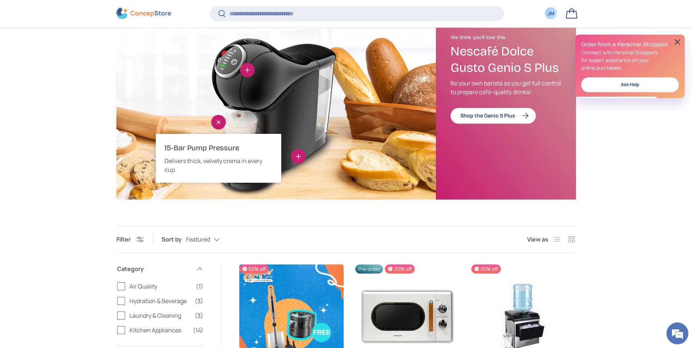
click at [281, 100] on img at bounding box center [276, 110] width 320 height 180
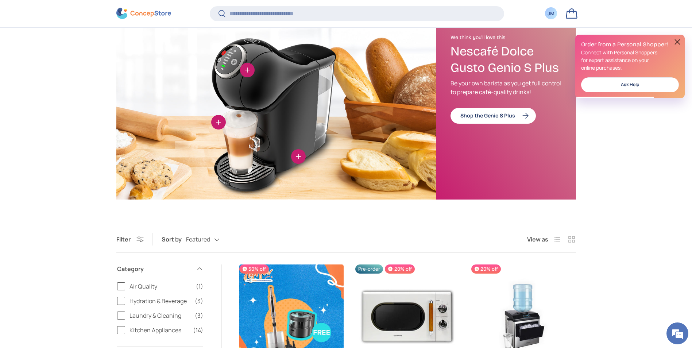
scroll to position [0, 0]
click at [296, 158] on button "View details" at bounding box center [298, 156] width 15 height 15
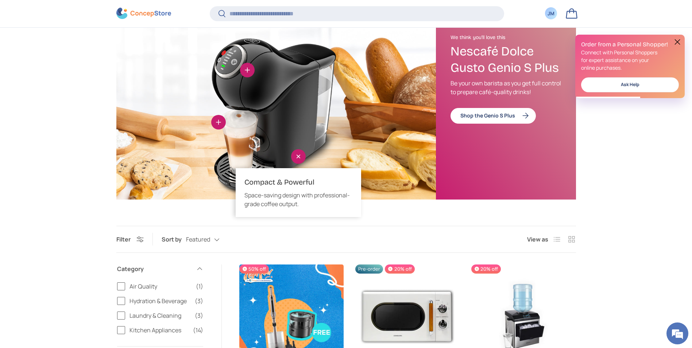
drag, startPoint x: 199, startPoint y: 166, endPoint x: 205, endPoint y: 168, distance: 6.9
click at [199, 166] on img at bounding box center [276, 110] width 320 height 180
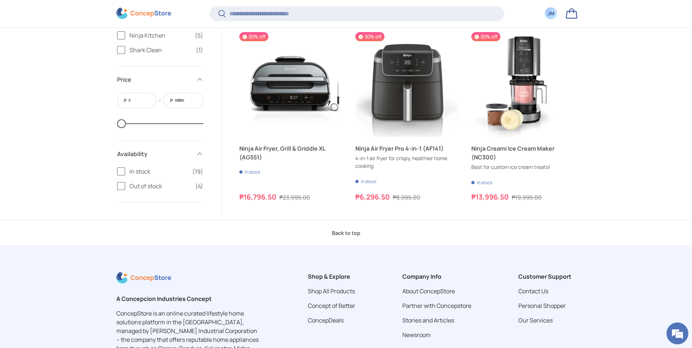
scroll to position [1933, 0]
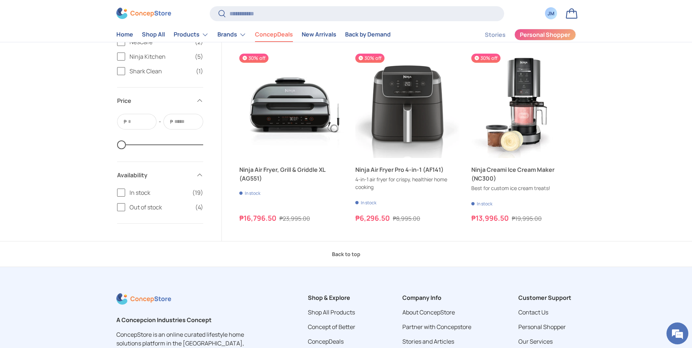
click at [345, 259] on link "Back to top" at bounding box center [346, 254] width 692 height 26
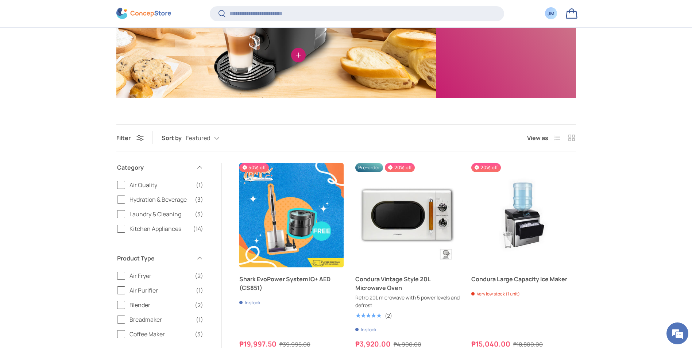
scroll to position [363, 0]
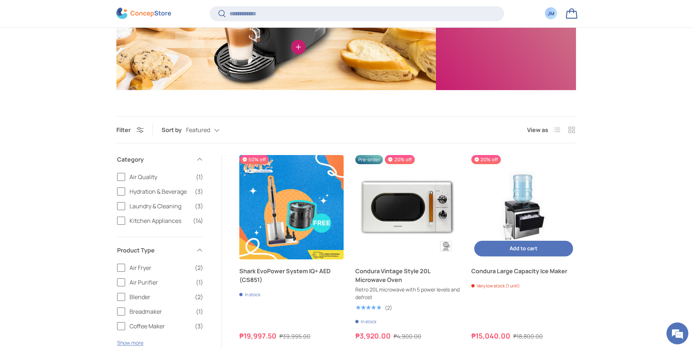
click at [519, 186] on img "Condura Large Capacity Ice Maker" at bounding box center [524, 207] width 104 height 104
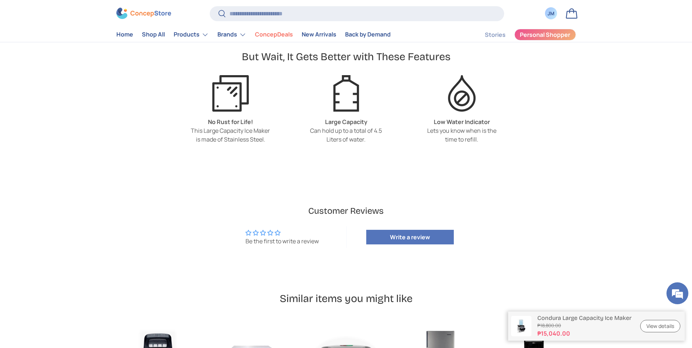
scroll to position [1533, 0]
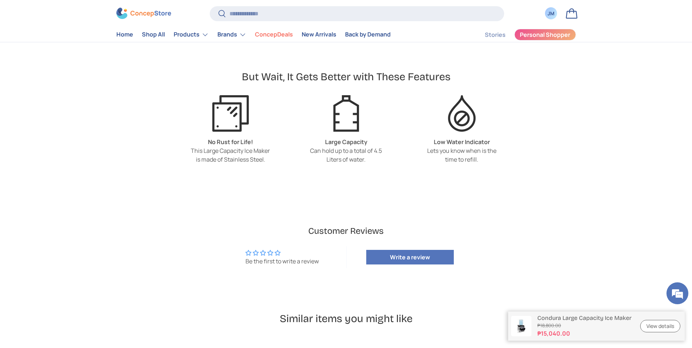
click at [143, 11] on img at bounding box center [143, 13] width 55 height 11
